Goal: Use online tool/utility: Utilize a website feature to perform a specific function

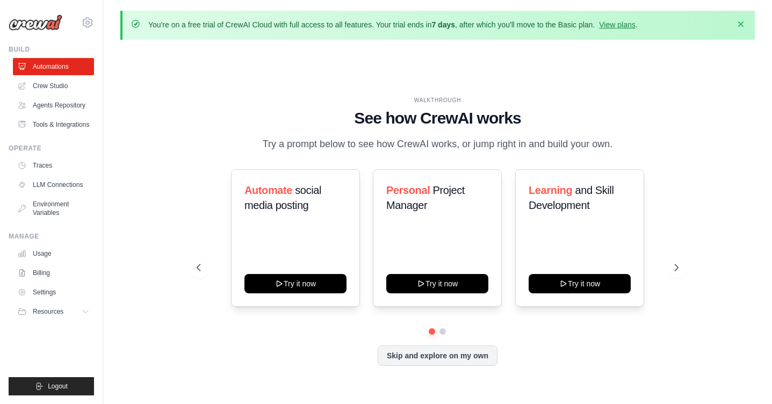
click at [744, 21] on icon "button" at bounding box center [741, 24] width 11 height 11
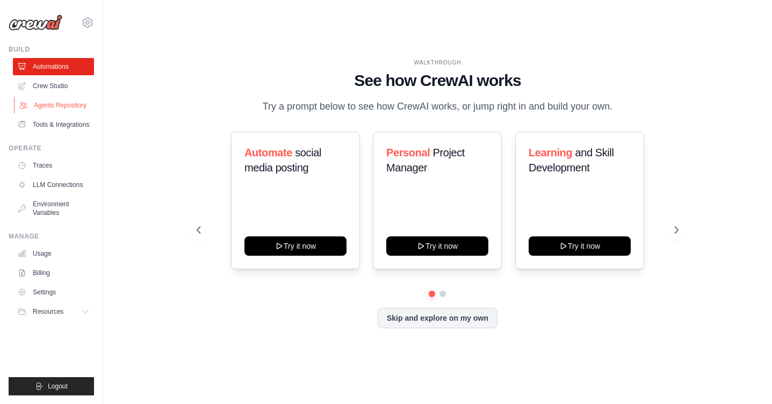
click at [79, 112] on link "Agents Repository" at bounding box center [54, 105] width 81 height 17
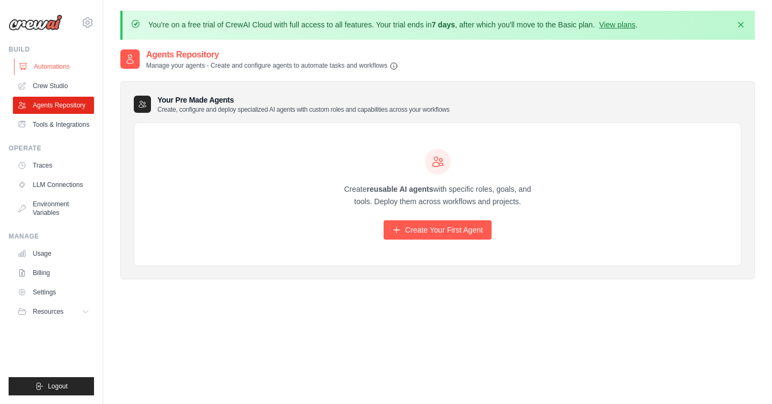
click at [73, 68] on link "Automations" at bounding box center [54, 66] width 81 height 17
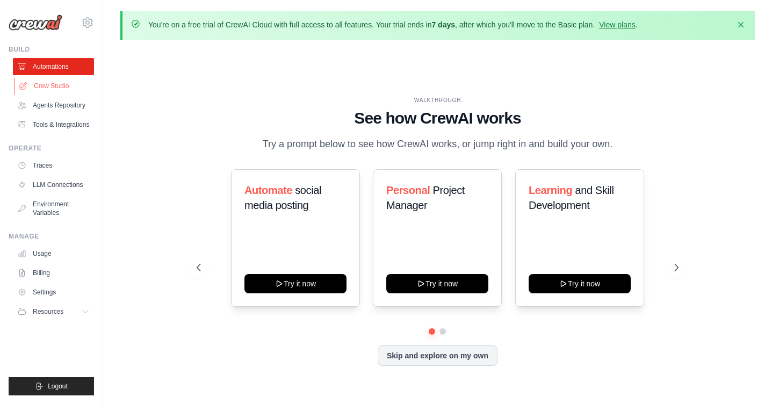
click at [62, 79] on link "Crew Studio" at bounding box center [54, 85] width 81 height 17
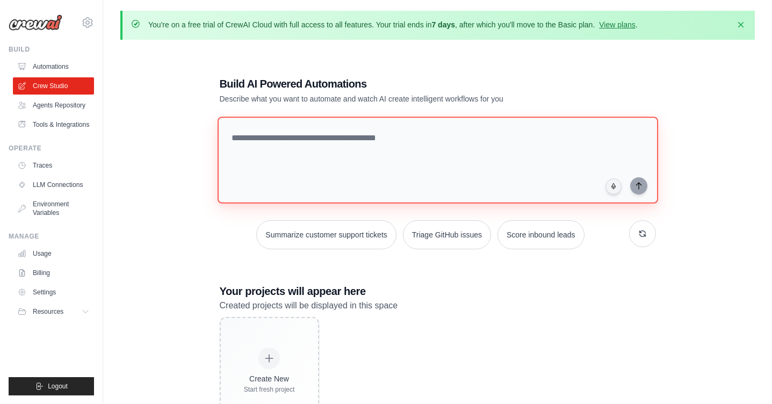
click at [457, 143] on textarea at bounding box center [437, 160] width 441 height 87
